Goal: Navigation & Orientation: Find specific page/section

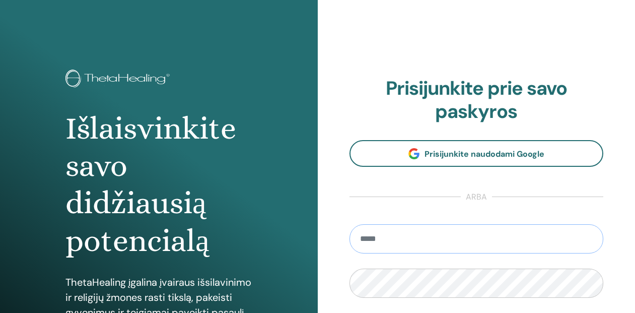
type input "**********"
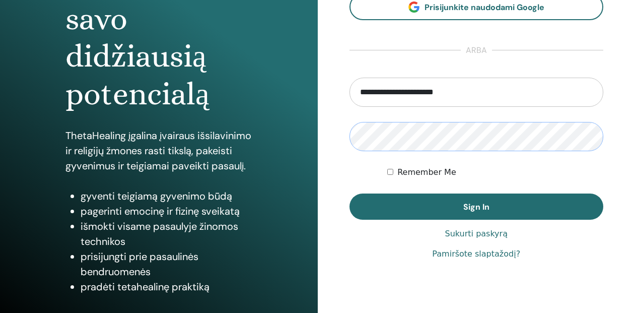
scroll to position [151, 0]
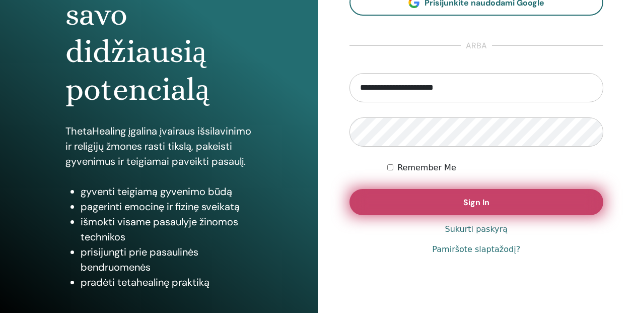
click at [436, 208] on button "Sign In" at bounding box center [476, 202] width 254 height 26
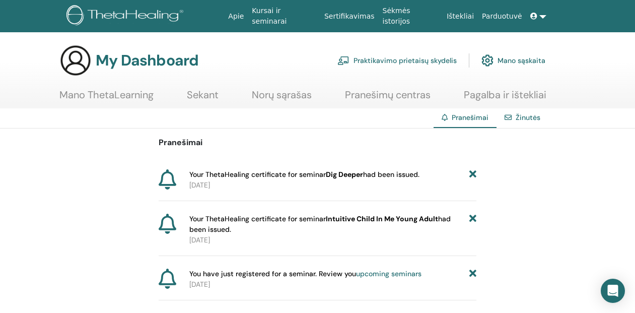
click at [524, 59] on link "Mano sąskaita" at bounding box center [513, 60] width 64 height 22
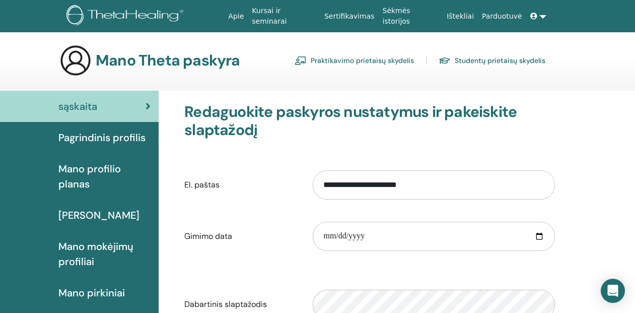
click at [336, 62] on link "Praktikavimo prietaisų skydelis" at bounding box center [354, 60] width 119 height 16
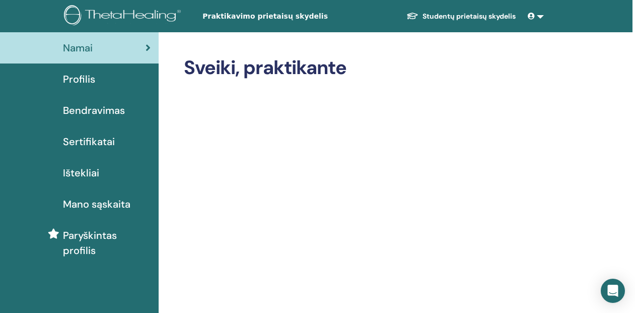
scroll to position [0, 3]
click at [101, 143] on span "Sertifikatai" at bounding box center [89, 141] width 52 height 15
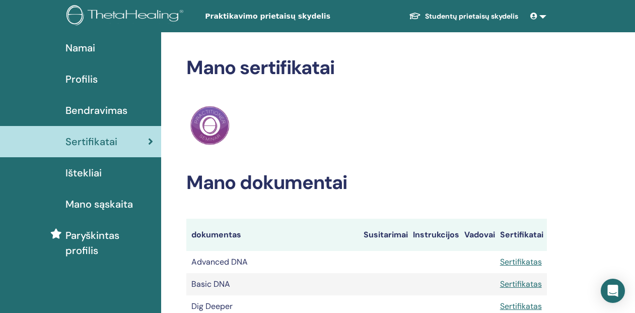
click at [108, 172] on div "Ištekliai" at bounding box center [80, 172] width 145 height 15
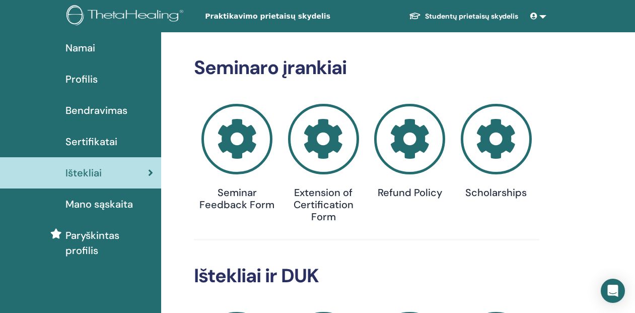
click at [547, 13] on link at bounding box center [538, 16] width 24 height 19
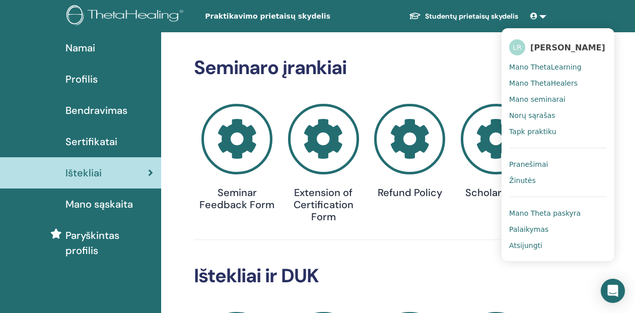
click at [536, 100] on span "Mano seminarai" at bounding box center [537, 99] width 56 height 9
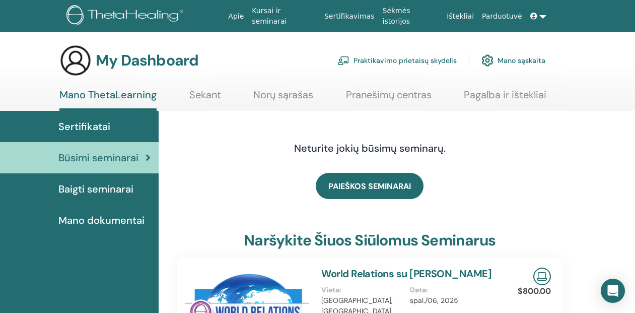
click at [118, 186] on span "Baigti seminarai" at bounding box center [95, 188] width 75 height 15
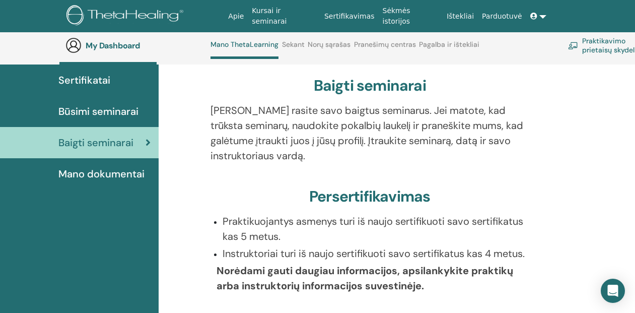
scroll to position [74, 1]
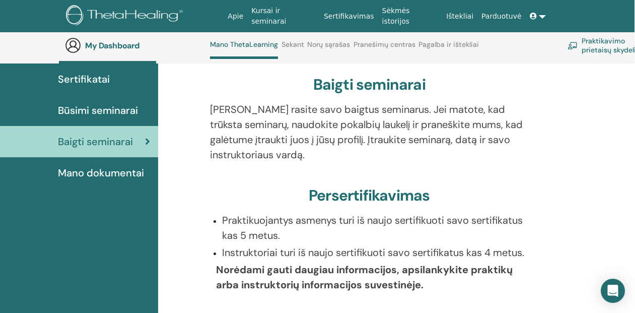
click at [100, 111] on span "Būsimi seminarai" at bounding box center [98, 110] width 80 height 15
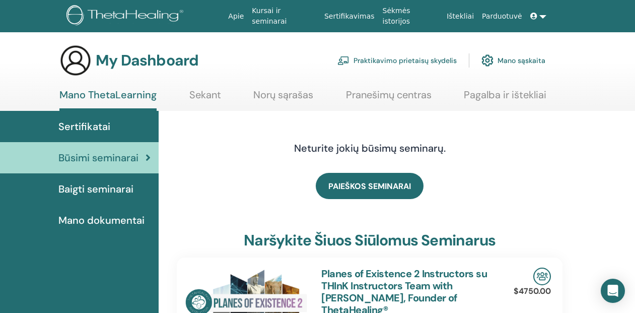
click at [202, 94] on link "Sekant" at bounding box center [205, 99] width 32 height 20
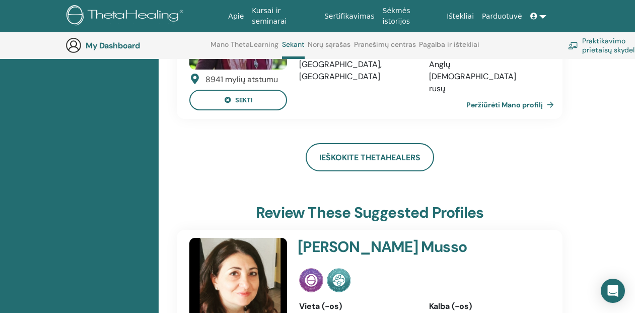
scroll to position [179, 0]
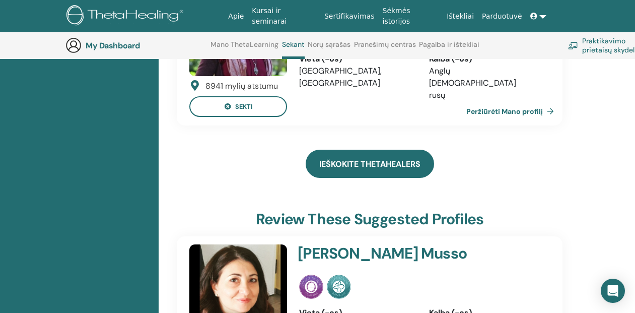
click at [375, 155] on link "Ieškokite ThetaHealers" at bounding box center [370, 164] width 128 height 28
click at [363, 174] on link "Ieškokite ThetaHealers" at bounding box center [370, 164] width 128 height 28
